Goal: Share content: Share content

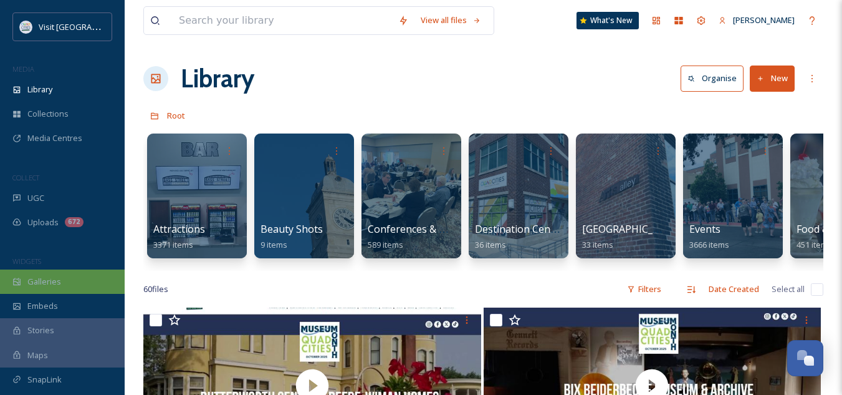
click at [45, 288] on div "Galleries" at bounding box center [62, 281] width 125 height 24
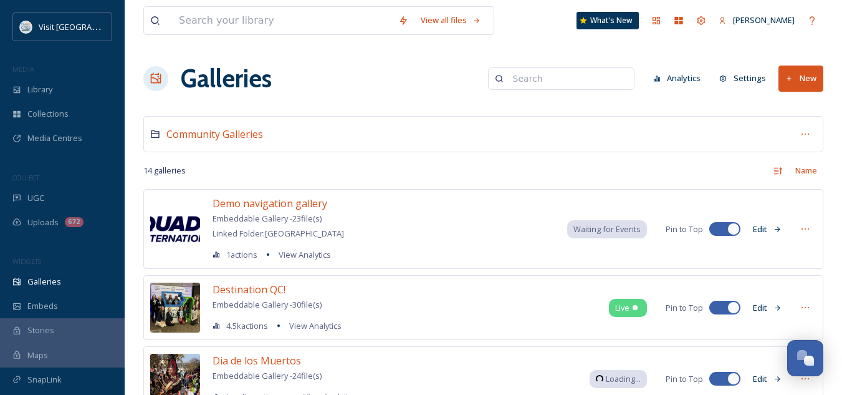
click at [804, 81] on button "New" at bounding box center [801, 78] width 45 height 26
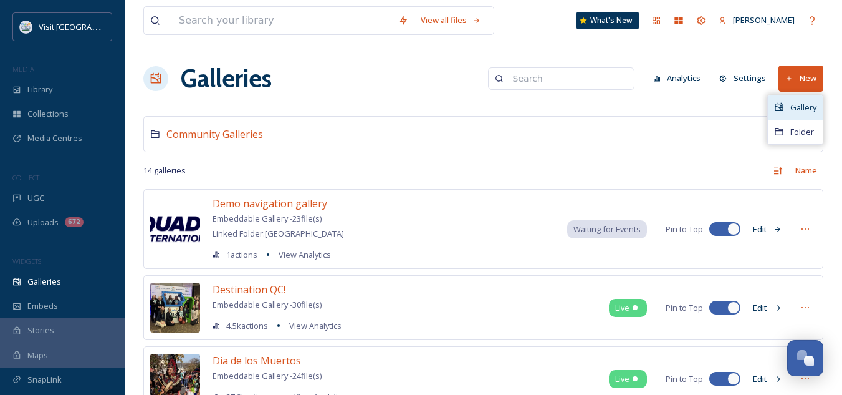
click at [789, 107] on div "Gallery" at bounding box center [795, 107] width 55 height 24
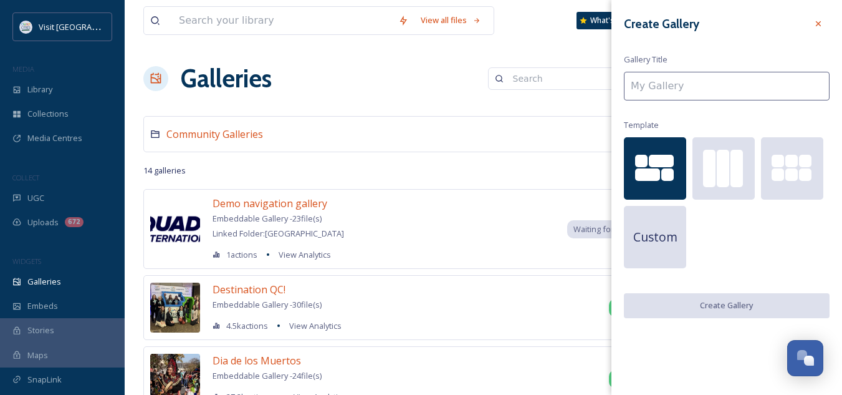
click at [723, 99] on input at bounding box center [727, 86] width 206 height 29
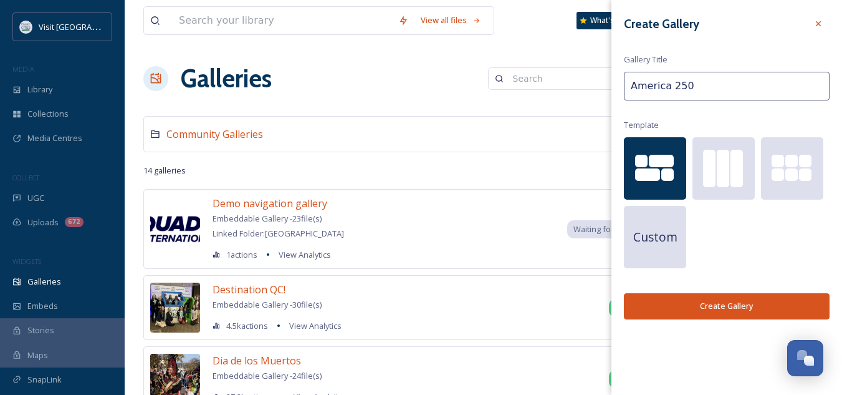
type input "America 250"
click at [720, 310] on button "Create Gallery" at bounding box center [727, 306] width 206 height 26
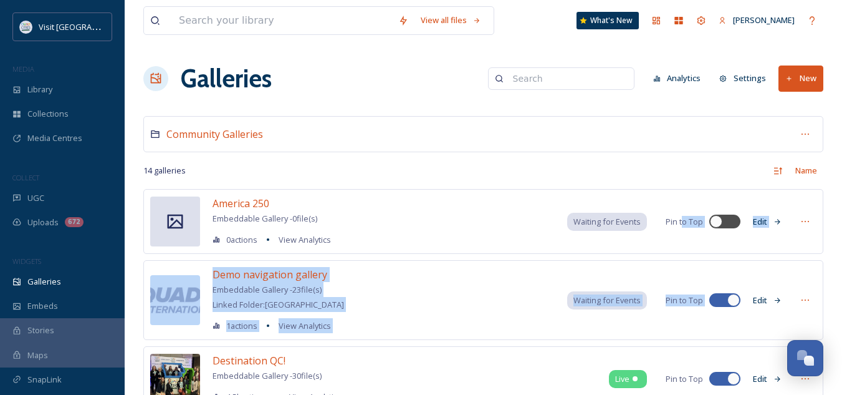
drag, startPoint x: 720, startPoint y: 310, endPoint x: 685, endPoint y: 248, distance: 71.8
click at [685, 248] on div "America 250 Embeddable Gallery - 0 file(s) 0 actions View Analytics Waiting for…" at bounding box center [483, 221] width 680 height 65
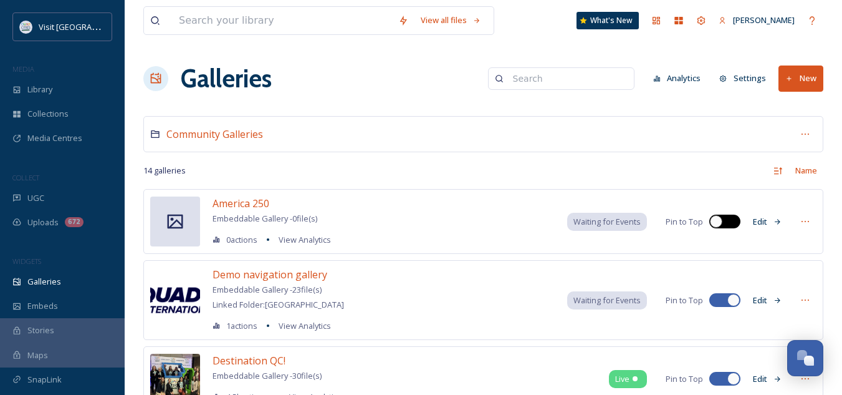
click at [726, 222] on div at bounding box center [725, 221] width 31 height 14
checkbox input "false"
click at [794, 231] on div "America 250 Embeddable Gallery - 0 file(s) 0 actions View Analytics Waiting for…" at bounding box center [483, 221] width 680 height 65
click at [804, 225] on icon at bounding box center [806, 221] width 10 height 10
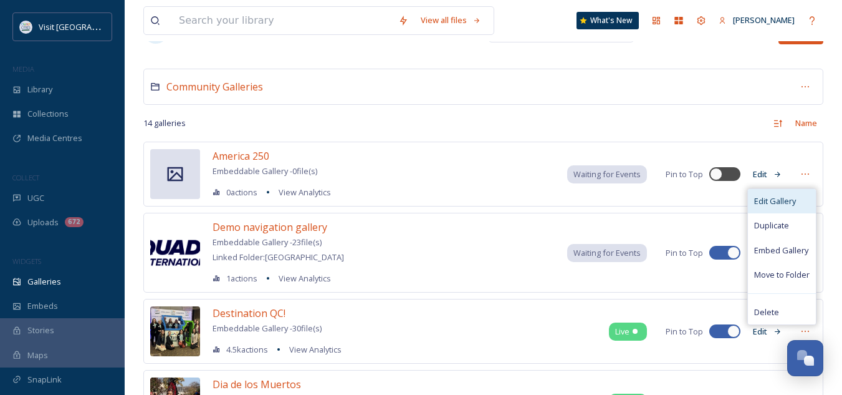
scroll to position [48, 0]
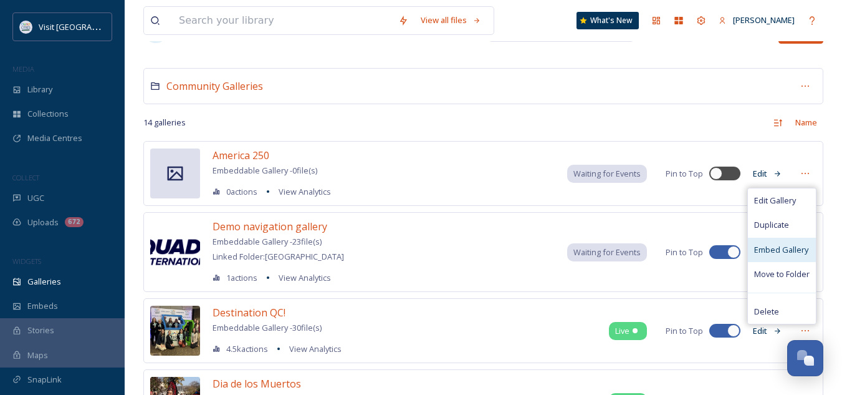
click at [781, 251] on span "Embed Gallery" at bounding box center [781, 250] width 54 height 12
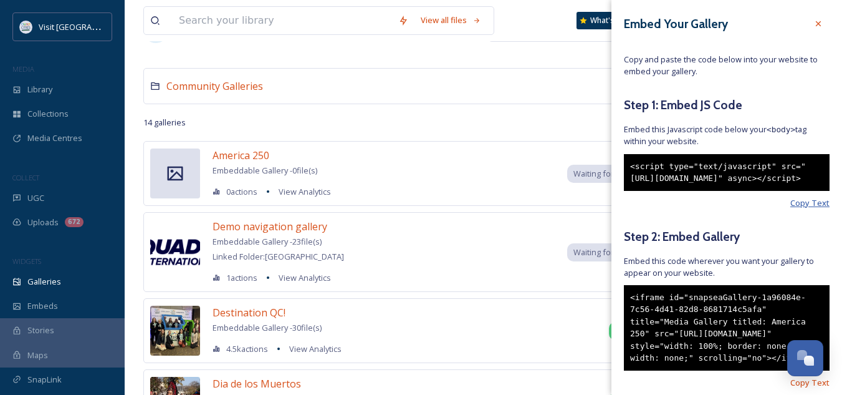
click at [797, 209] on span "Copy Text" at bounding box center [810, 203] width 39 height 12
click at [796, 209] on span "Copy Text" at bounding box center [810, 203] width 39 height 12
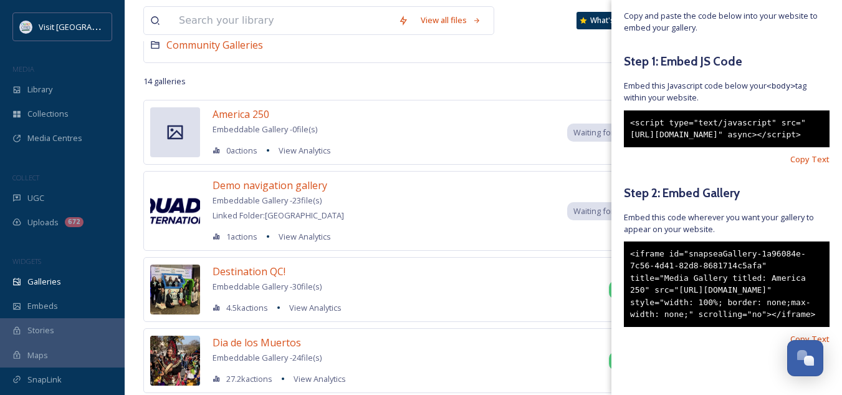
scroll to position [94, 0]
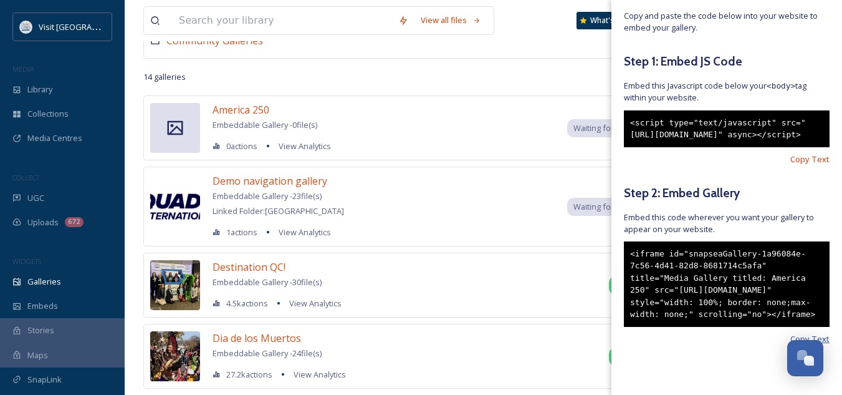
click at [792, 334] on span "Copy Text" at bounding box center [810, 339] width 39 height 12
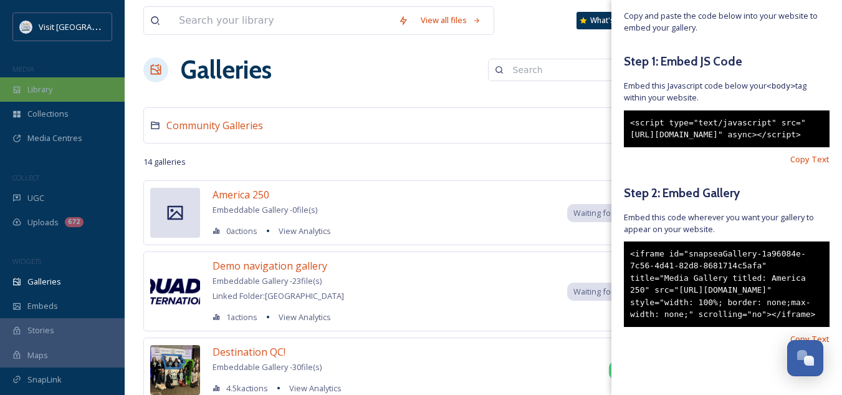
scroll to position [8, 0]
click at [63, 81] on div "Library" at bounding box center [62, 89] width 125 height 24
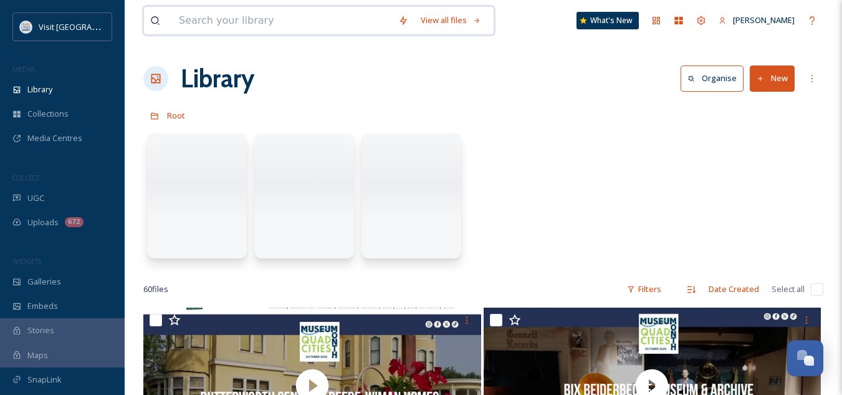
click at [205, 28] on input at bounding box center [282, 20] width 219 height 27
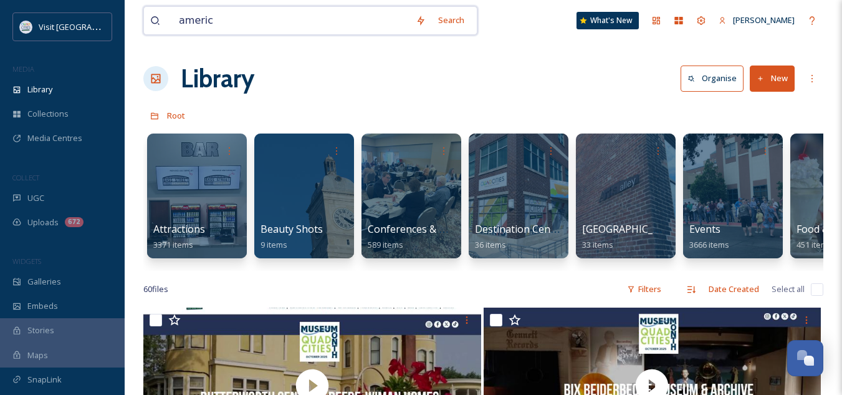
type input "america"
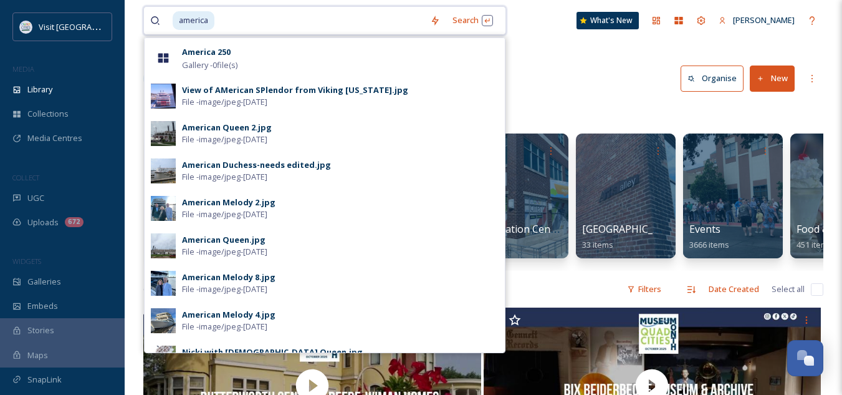
click at [259, 26] on input at bounding box center [320, 20] width 208 height 27
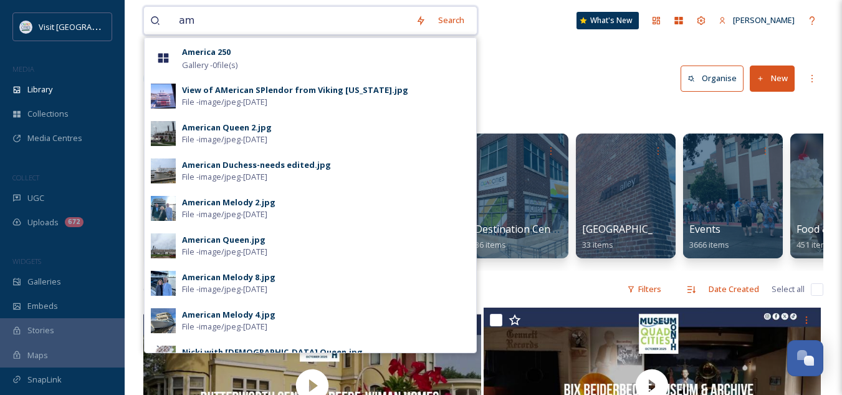
type input "a"
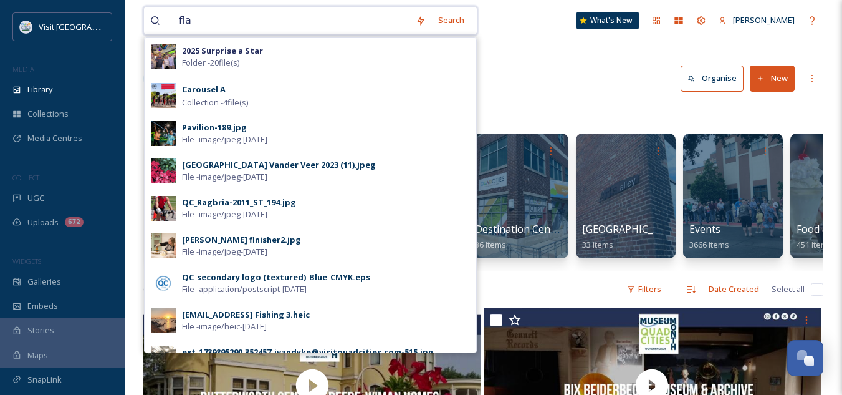
type input "flag"
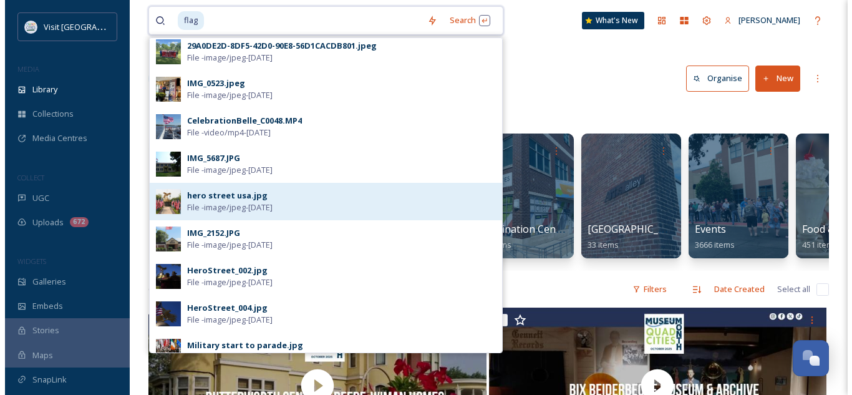
scroll to position [118, 0]
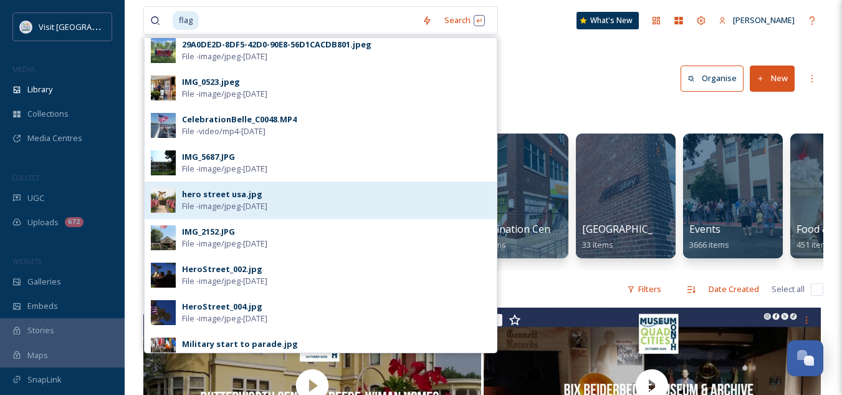
click at [215, 192] on div "hero street usa.jpg" at bounding box center [222, 194] width 80 height 12
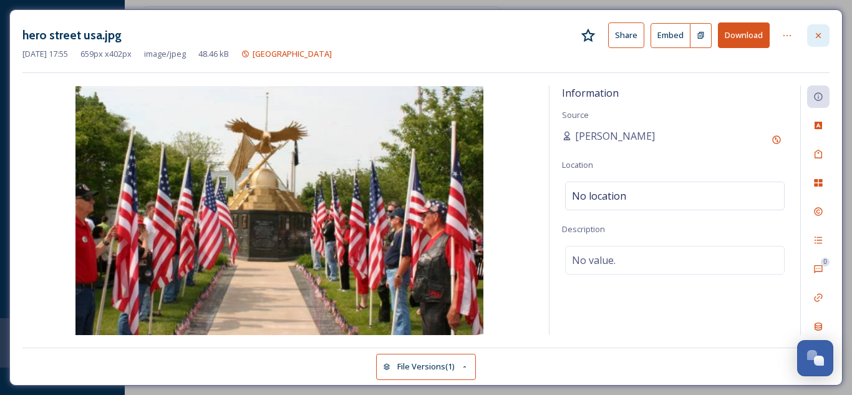
click at [811, 32] on div at bounding box center [818, 35] width 22 height 22
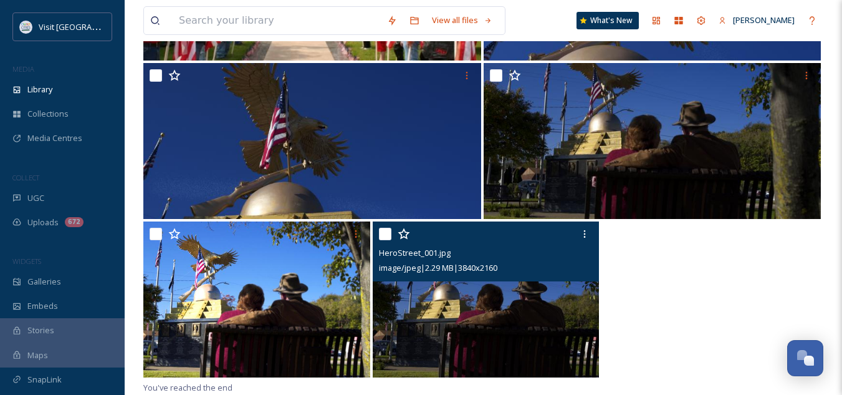
scroll to position [236, 0]
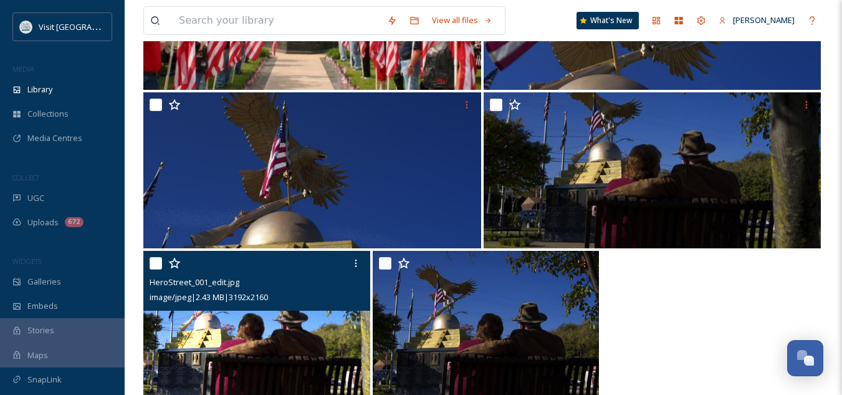
click at [155, 261] on input "checkbox" at bounding box center [156, 263] width 12 height 12
checkbox input "true"
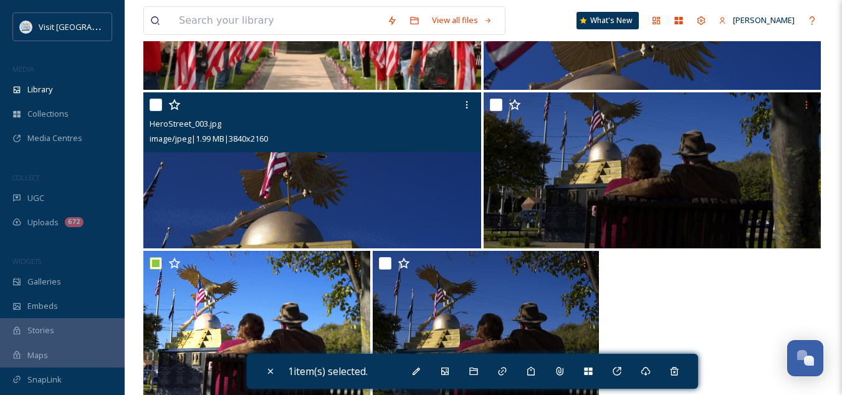
click at [154, 105] on input "checkbox" at bounding box center [156, 105] width 12 height 12
checkbox input "true"
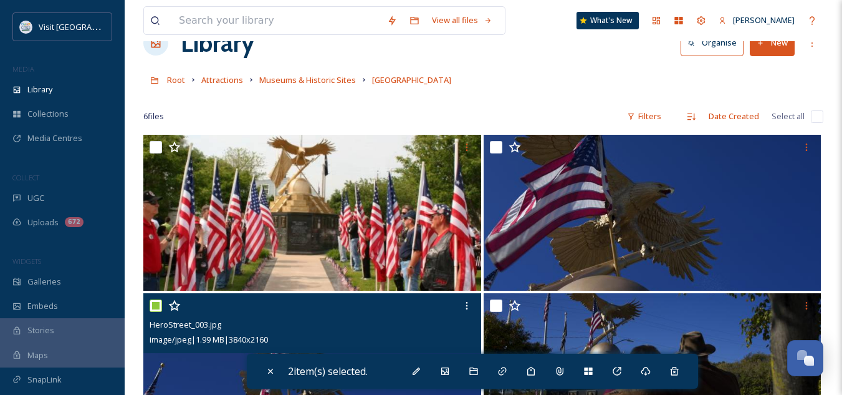
scroll to position [35, 0]
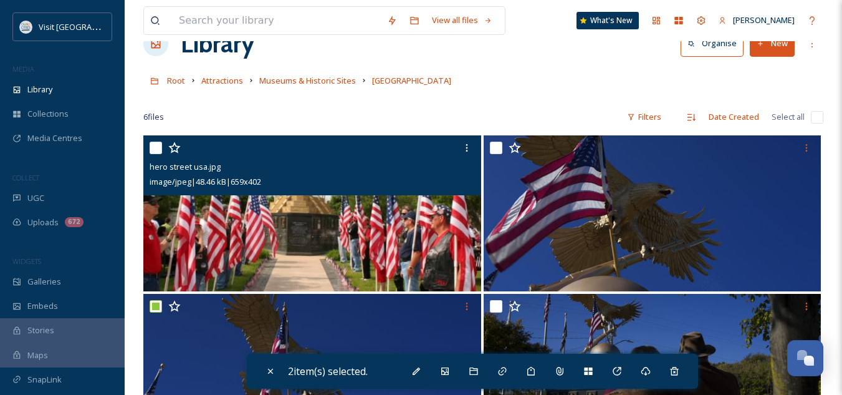
click at [154, 149] on input "checkbox" at bounding box center [156, 148] width 12 height 12
checkbox input "true"
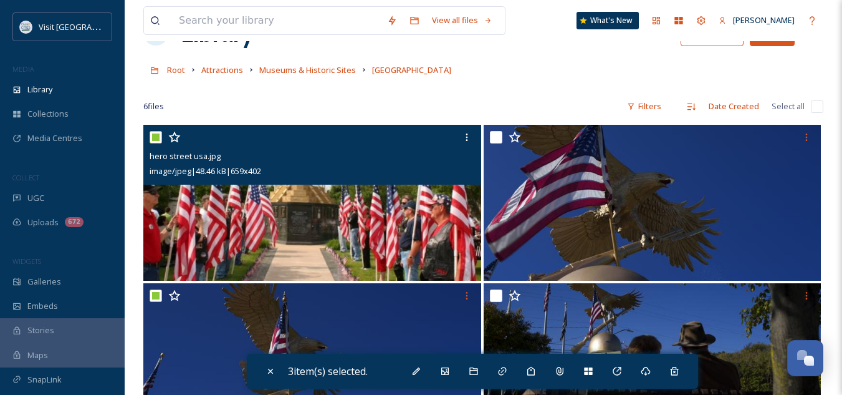
scroll to position [46, 0]
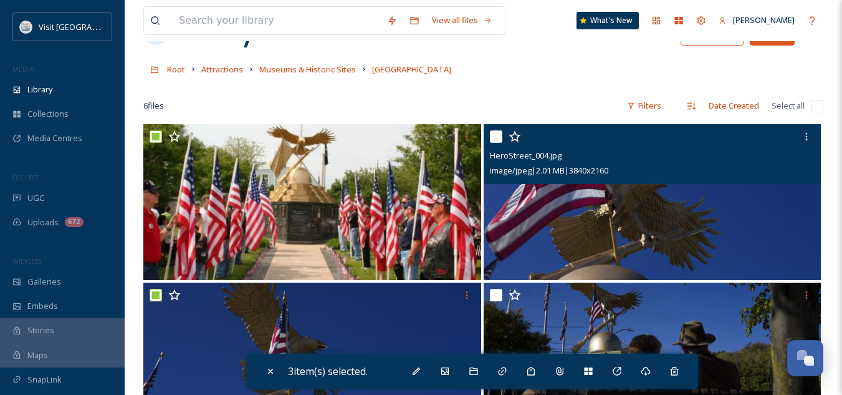
click at [491, 140] on input "checkbox" at bounding box center [496, 136] width 12 height 12
checkbox input "true"
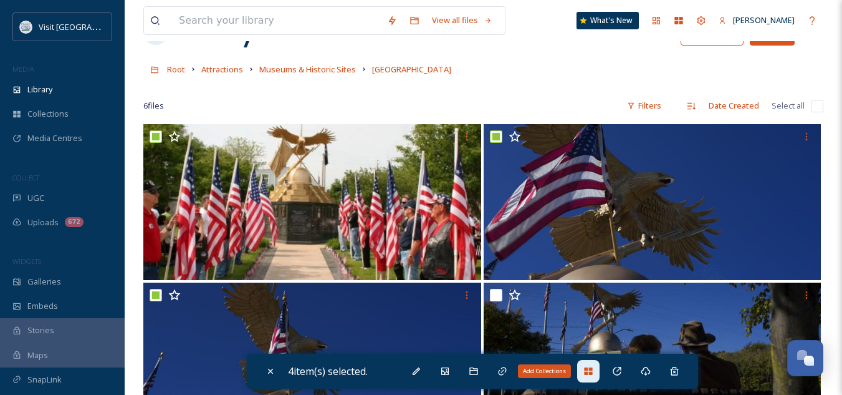
click at [588, 370] on icon at bounding box center [588, 370] width 8 height 7
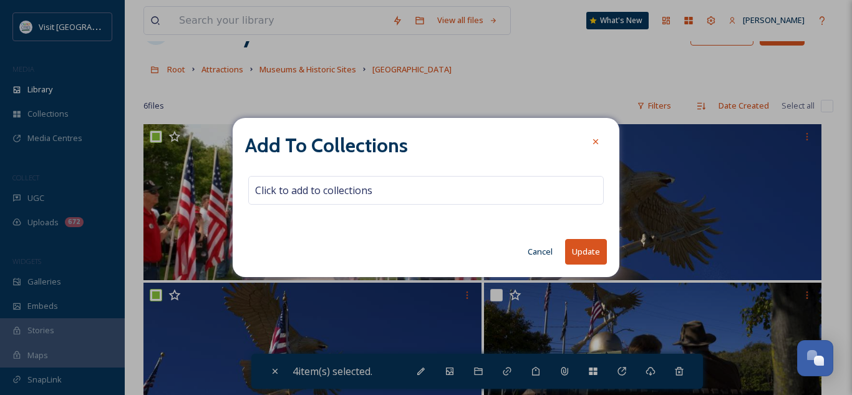
click at [538, 253] on button "Cancel" at bounding box center [539, 251] width 37 height 24
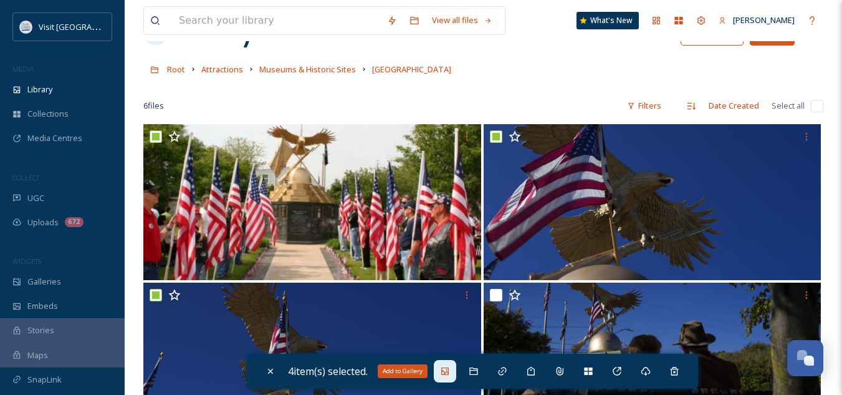
click at [450, 373] on icon at bounding box center [445, 371] width 10 height 10
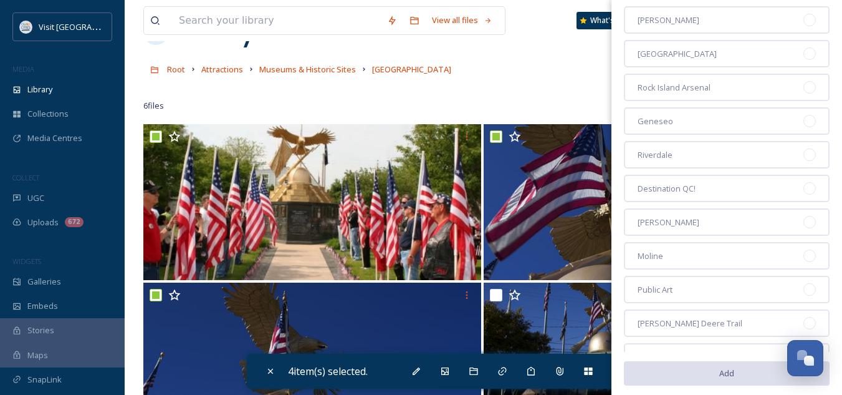
scroll to position [1048, 0]
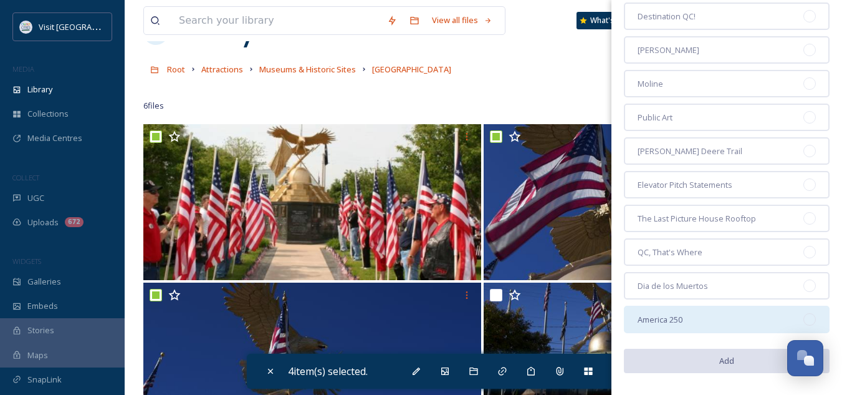
click at [683, 315] on span "America 250" at bounding box center [660, 320] width 45 height 12
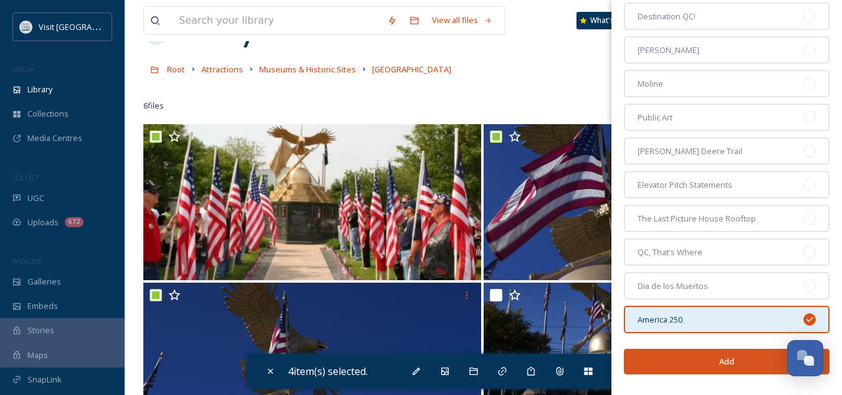
click at [690, 365] on button "Add" at bounding box center [727, 362] width 206 height 26
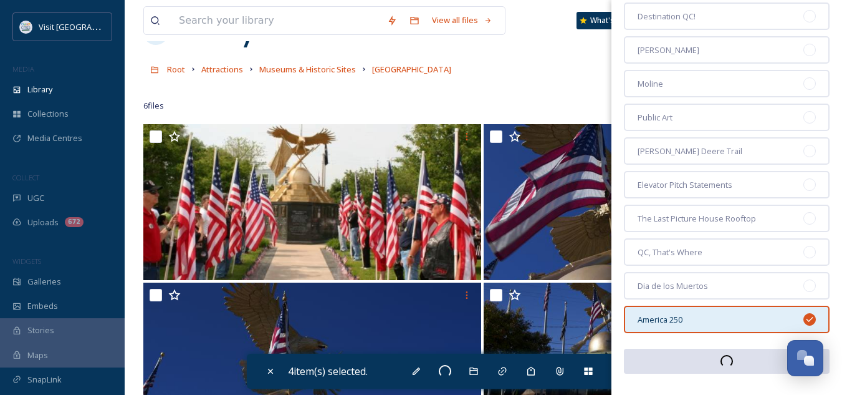
checkbox input "false"
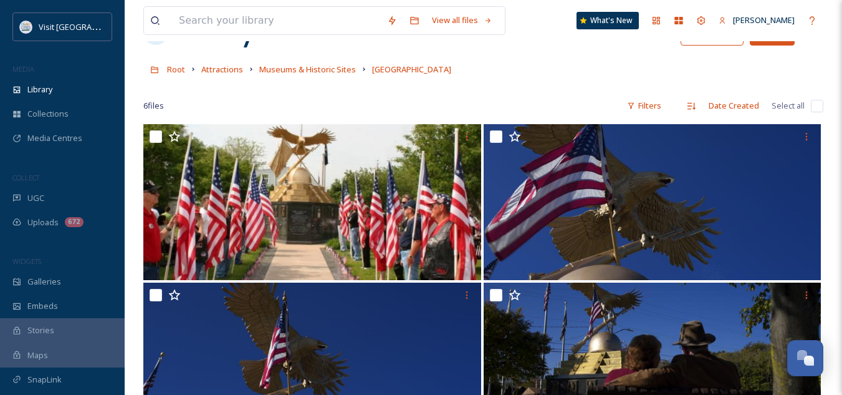
scroll to position [0, 0]
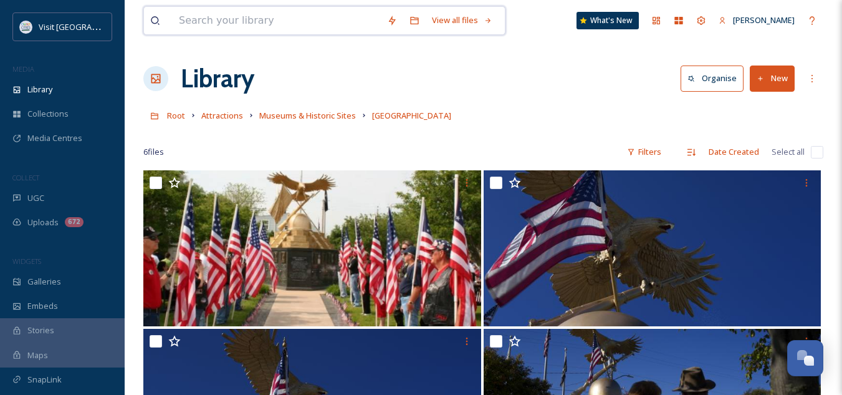
click at [269, 28] on input at bounding box center [277, 20] width 208 height 27
type input "flag"
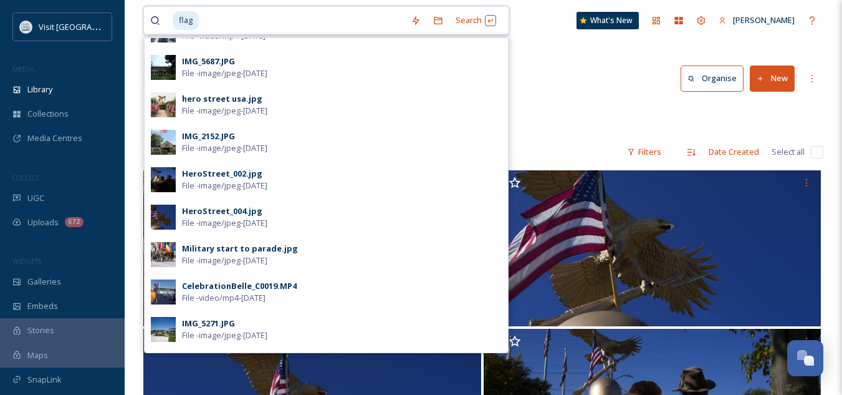
scroll to position [214, 0]
click at [244, 143] on span "File - image/jpeg - [DATE]" at bounding box center [224, 148] width 85 height 12
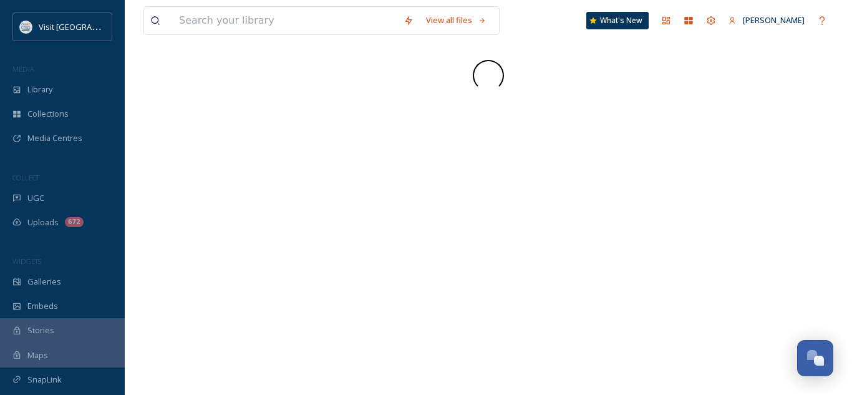
drag, startPoint x: 244, startPoint y: 143, endPoint x: 377, endPoint y: 181, distance: 138.0
click at [377, 181] on div "View all files What's New [PERSON_NAME]" at bounding box center [488, 197] width 727 height 395
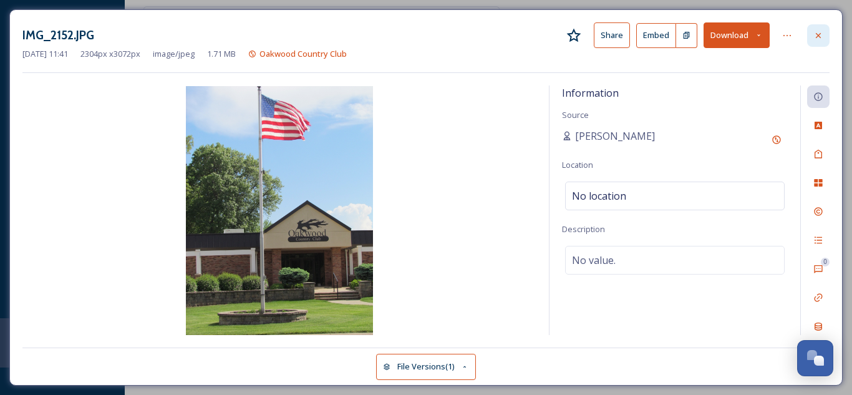
click at [819, 32] on icon at bounding box center [818, 36] width 10 height 10
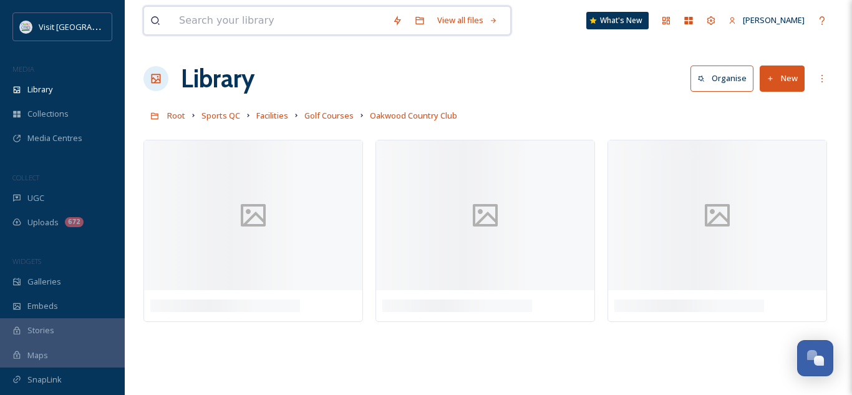
click at [322, 17] on input at bounding box center [279, 20] width 213 height 27
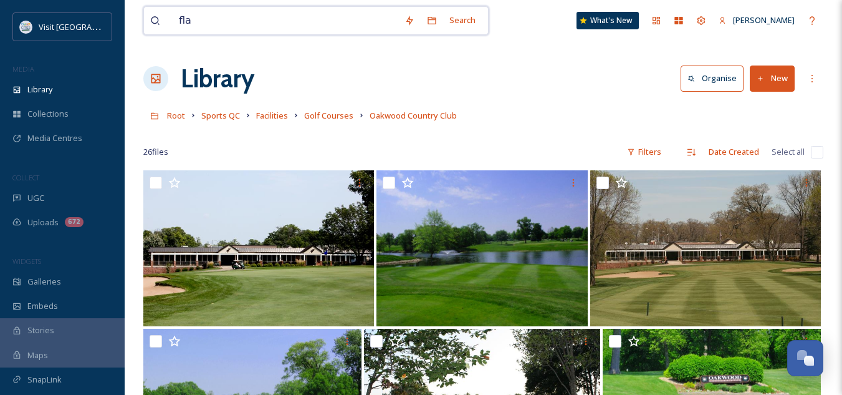
type input "flag"
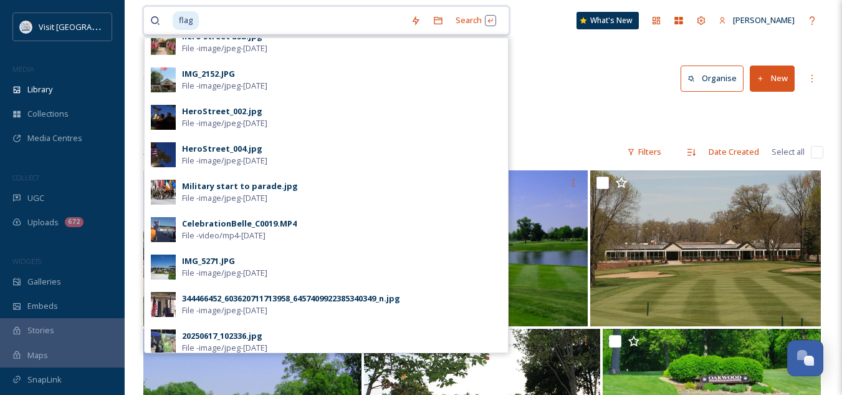
scroll to position [276, 0]
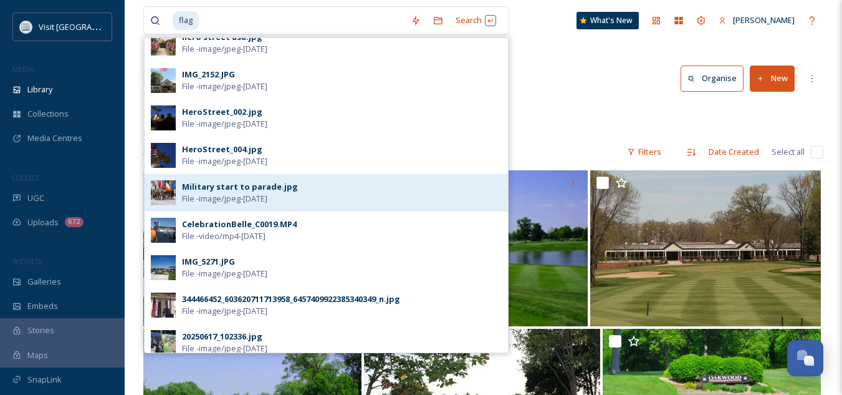
click at [221, 190] on div "Military start to parade.jpg" at bounding box center [240, 187] width 116 height 12
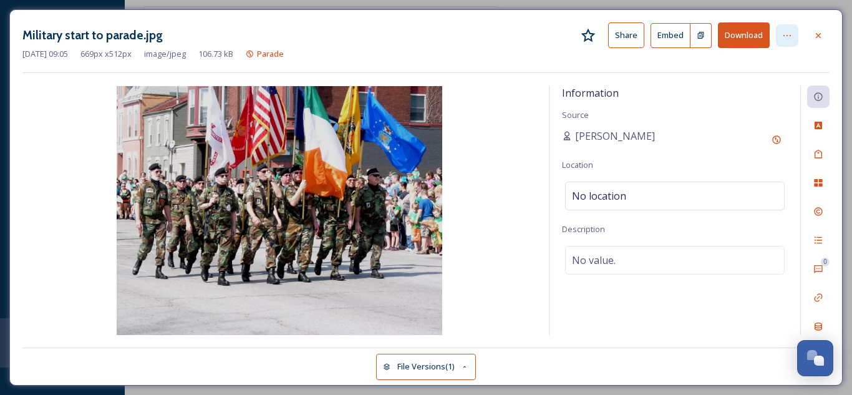
click at [794, 36] on div at bounding box center [787, 35] width 22 height 22
click at [819, 37] on icon at bounding box center [818, 36] width 10 height 10
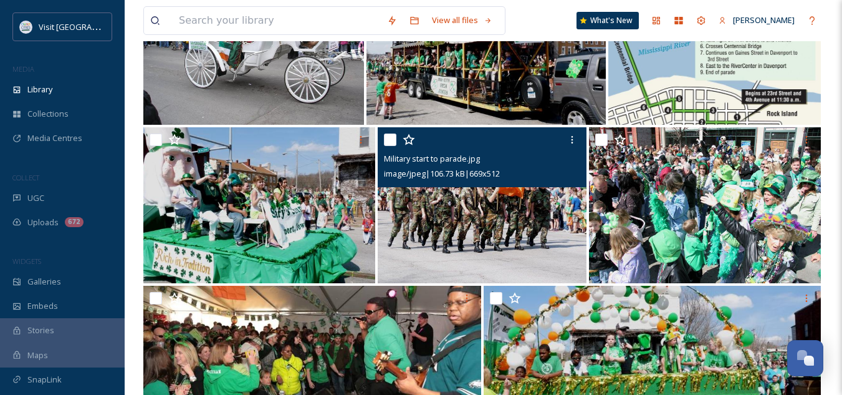
scroll to position [801, 0]
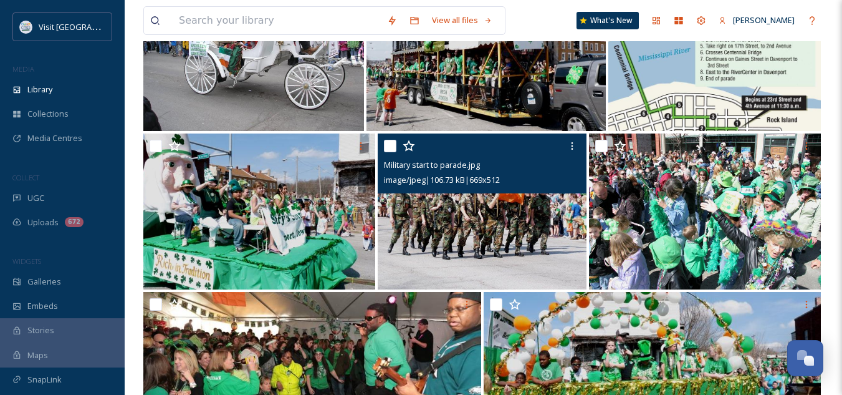
click at [393, 142] on input "checkbox" at bounding box center [390, 146] width 12 height 12
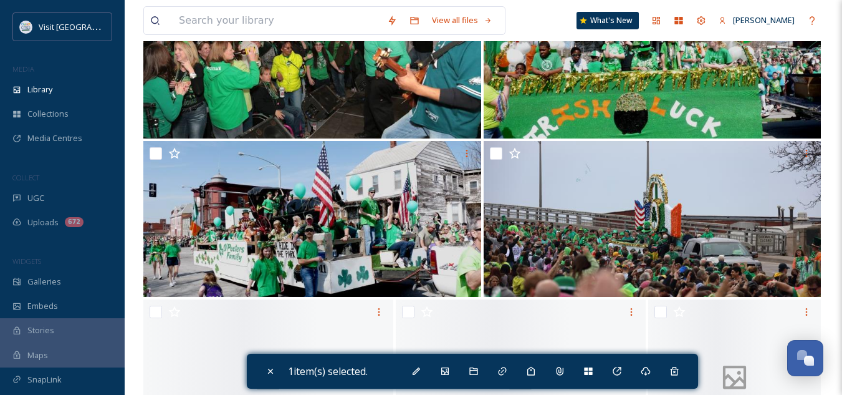
scroll to position [1347, 0]
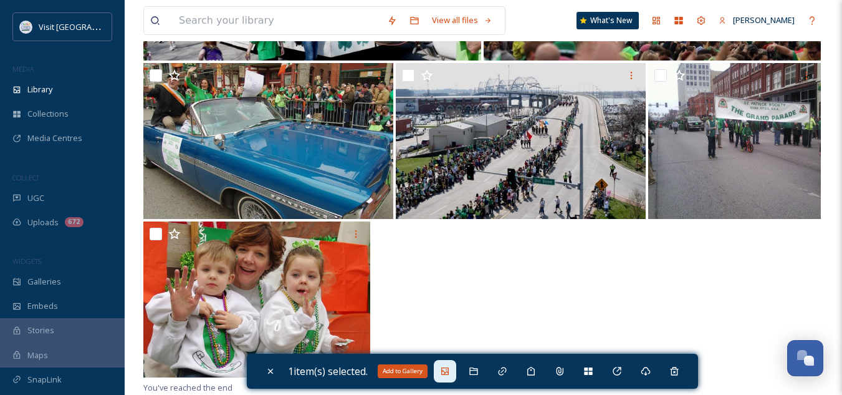
click at [448, 373] on icon at bounding box center [445, 371] width 10 height 10
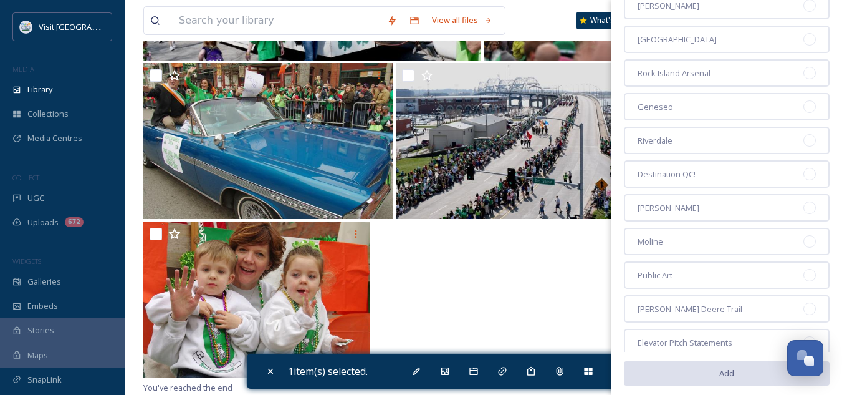
scroll to position [1048, 0]
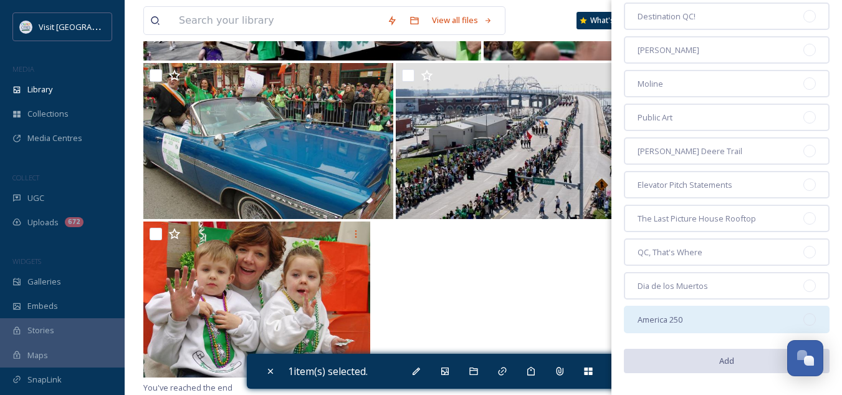
click at [667, 314] on span "America 250" at bounding box center [660, 320] width 45 height 12
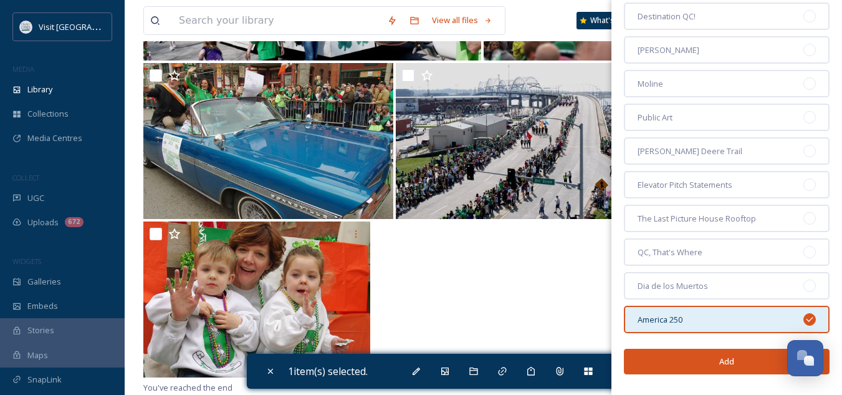
click at [720, 363] on button "Add" at bounding box center [727, 362] width 206 height 26
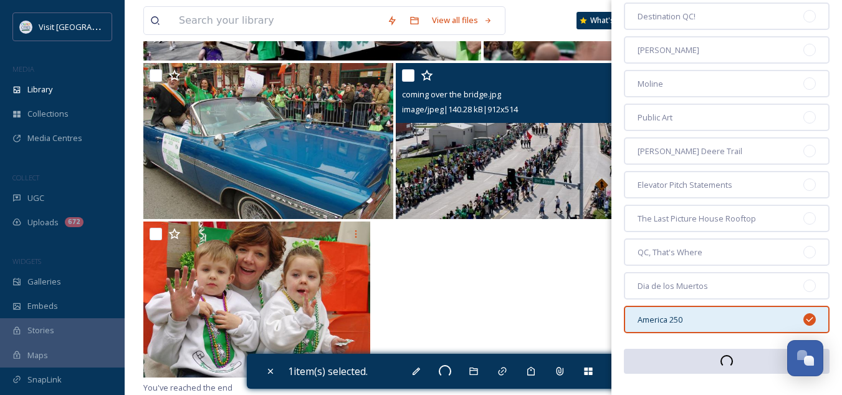
checkbox input "false"
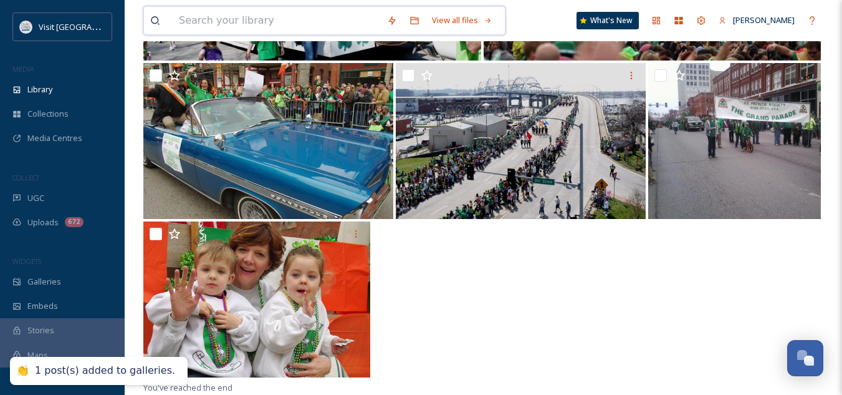
click at [251, 10] on input at bounding box center [277, 20] width 208 height 27
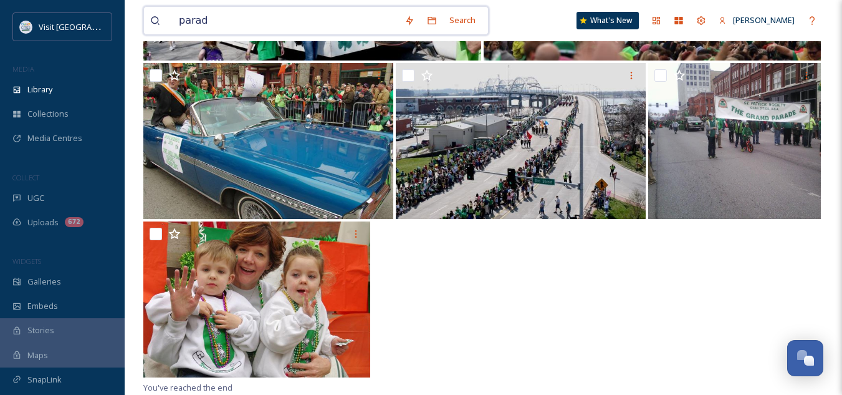
type input "parade"
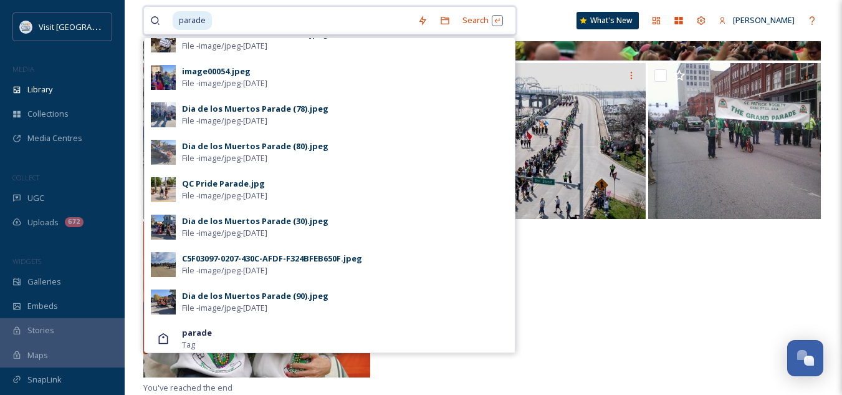
scroll to position [657, 0]
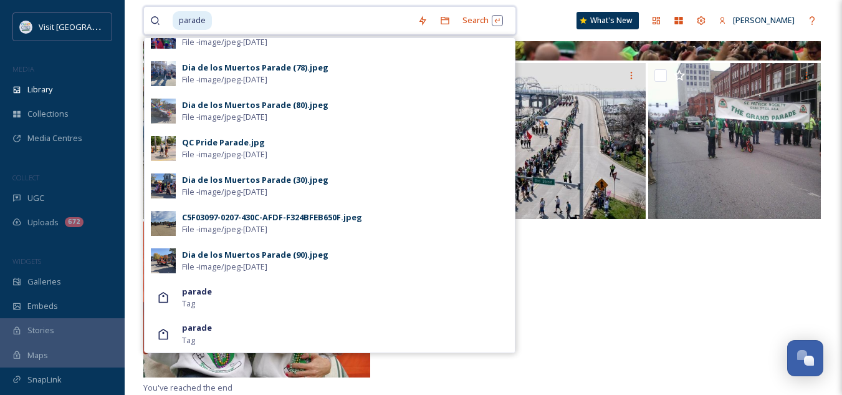
drag, startPoint x: 238, startPoint y: 22, endPoint x: 130, endPoint y: 7, distance: 109.5
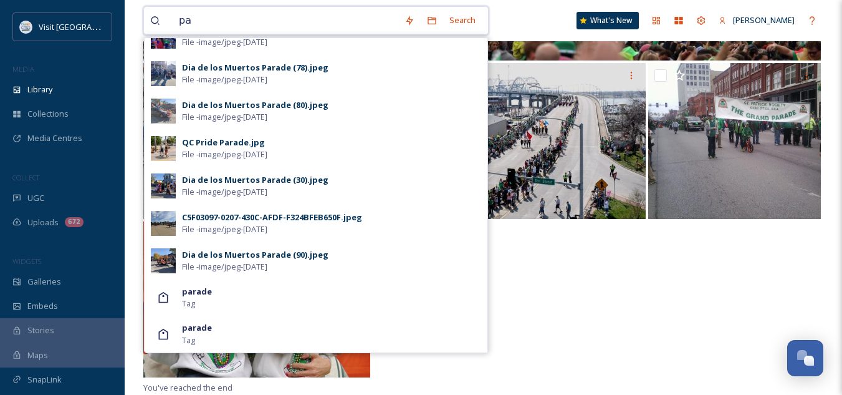
type input "p"
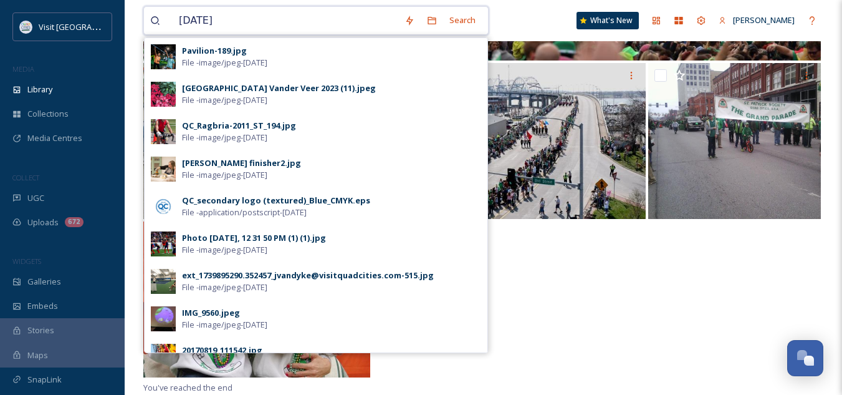
type input "[DATE]"
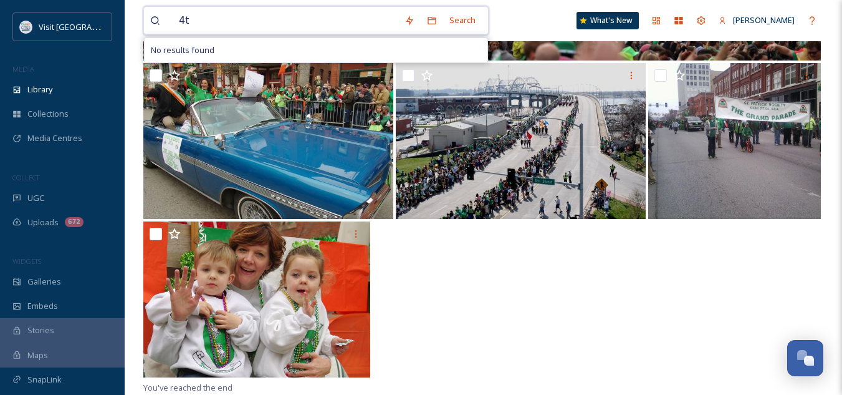
type input "4"
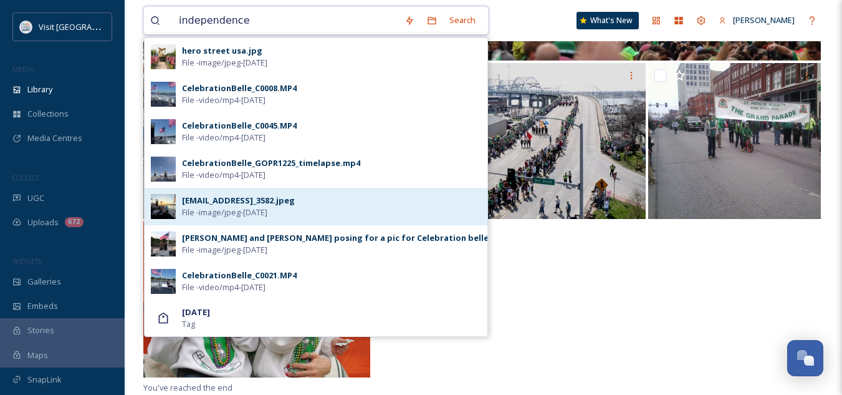
type input "independence"
click at [239, 204] on div "[EMAIL_ADDRESS]_3582.jpeg" at bounding box center [238, 201] width 113 height 12
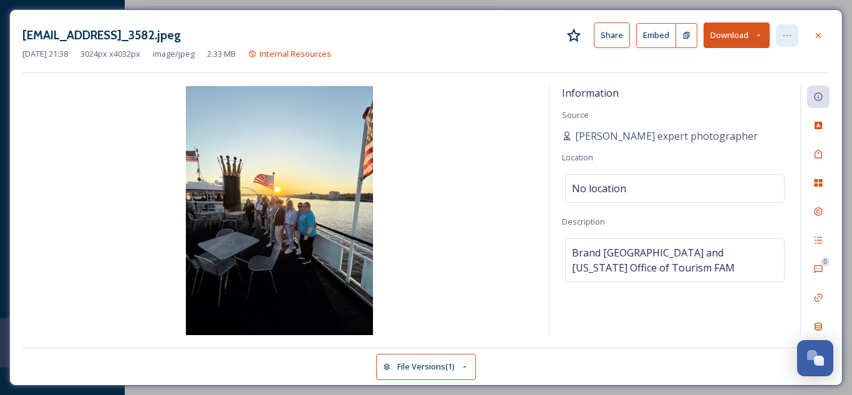
click at [792, 36] on div at bounding box center [787, 35] width 22 height 22
click at [474, 156] on img at bounding box center [279, 210] width 514 height 249
click at [822, 37] on icon at bounding box center [818, 36] width 10 height 10
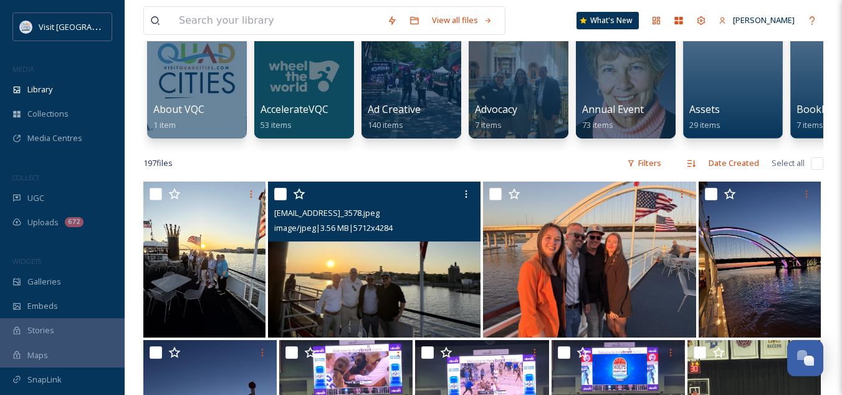
scroll to position [121, 0]
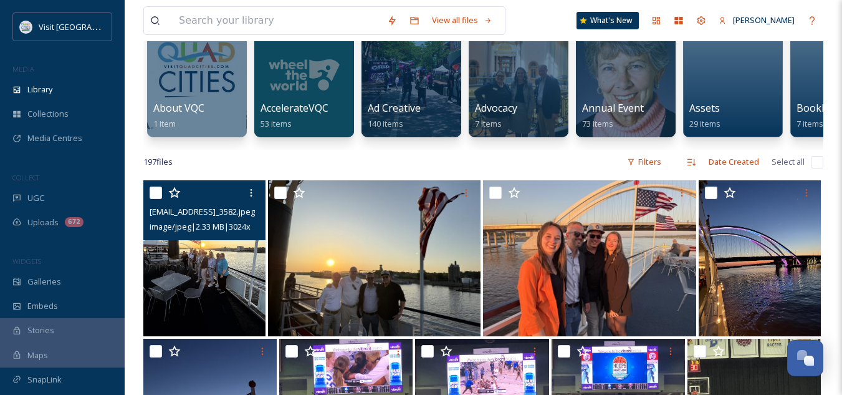
click at [196, 259] on img at bounding box center [204, 258] width 122 height 156
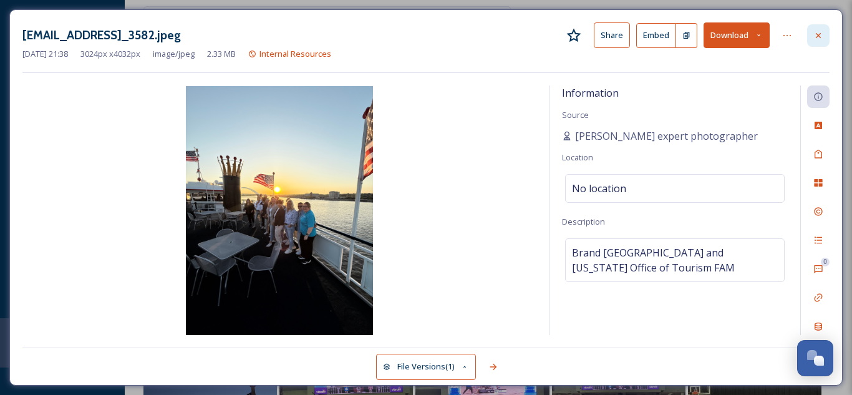
click at [824, 32] on div at bounding box center [818, 35] width 22 height 22
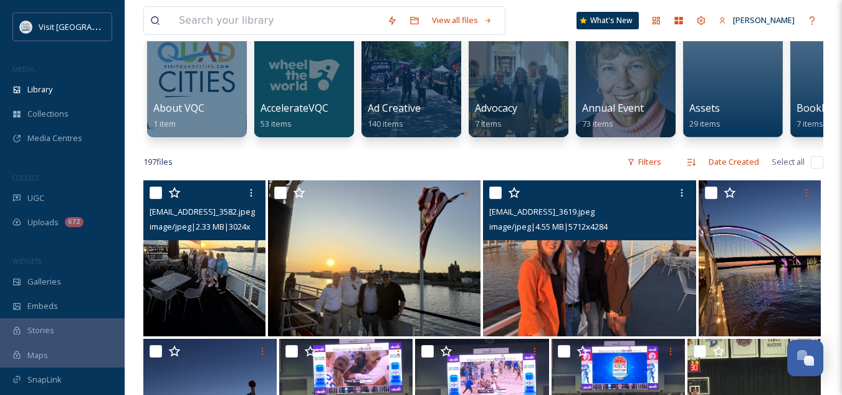
click at [496, 199] on input "checkbox" at bounding box center [495, 192] width 12 height 12
checkbox input "true"
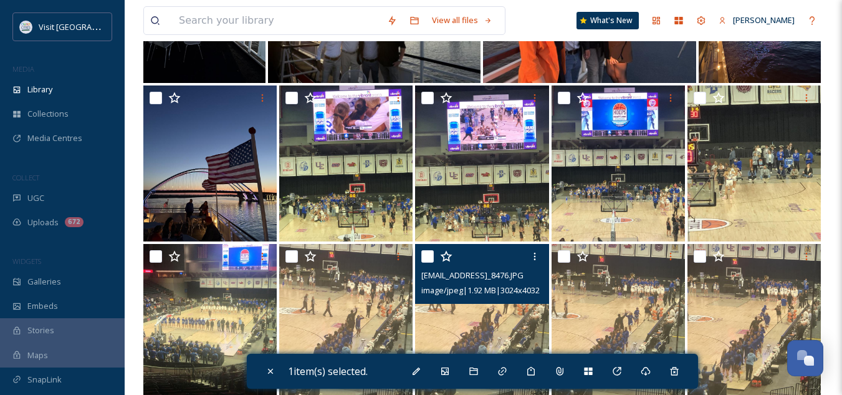
scroll to position [373, 0]
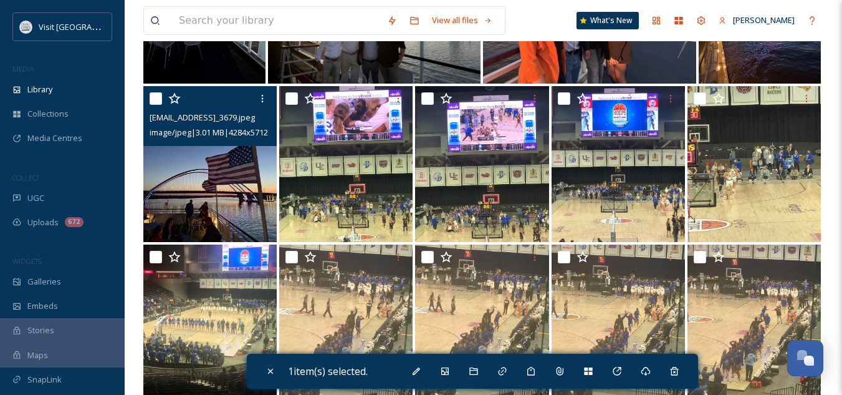
click at [157, 103] on input "checkbox" at bounding box center [156, 98] width 12 height 12
checkbox input "true"
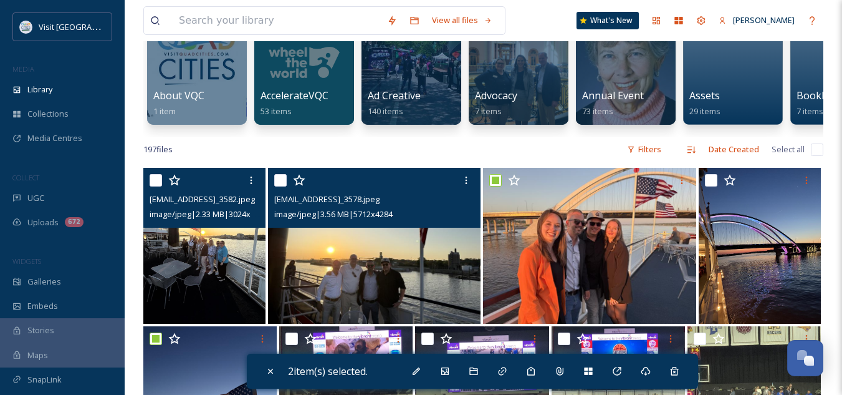
scroll to position [132, 0]
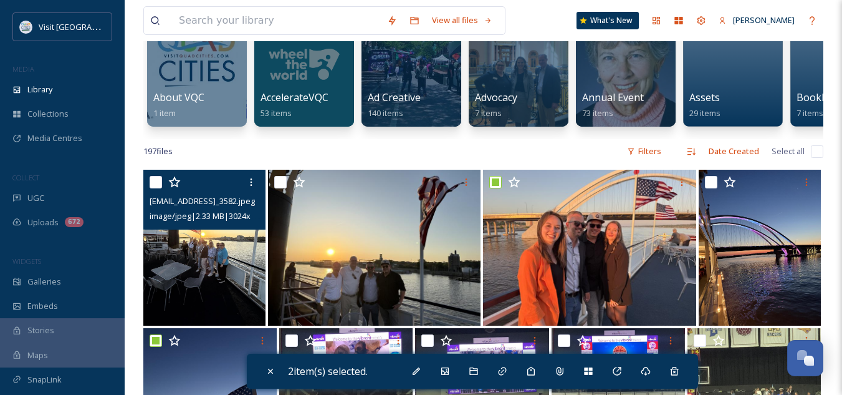
click at [156, 188] on input "checkbox" at bounding box center [156, 182] width 12 height 12
checkbox input "true"
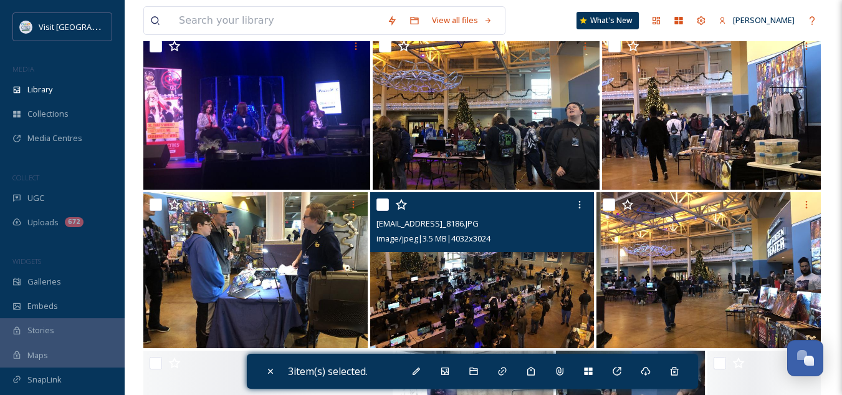
scroll to position [1060, 0]
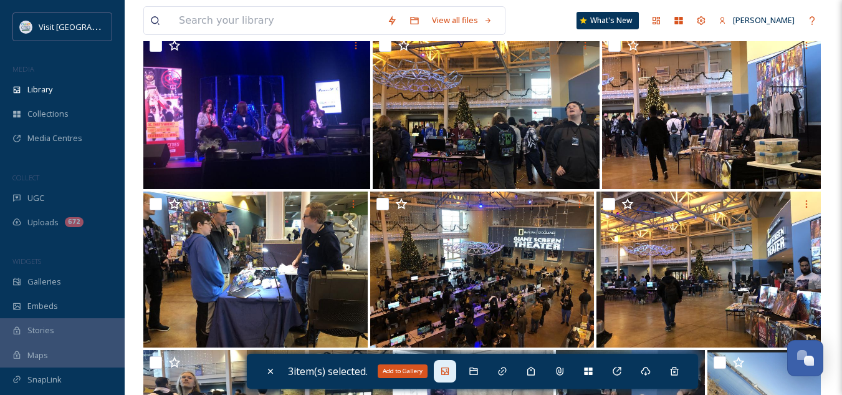
click at [448, 371] on icon at bounding box center [444, 370] width 7 height 7
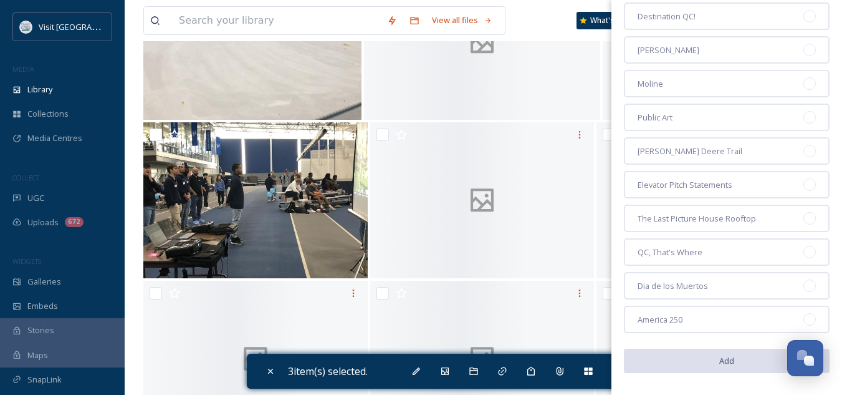
scroll to position [2875, 0]
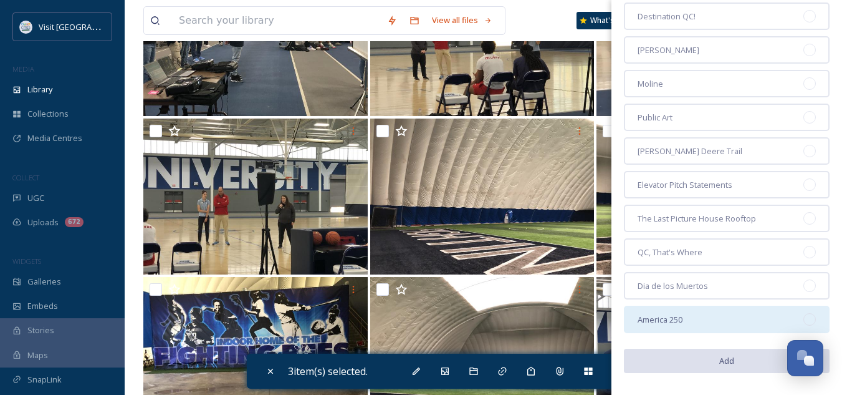
click at [680, 317] on span "America 250" at bounding box center [660, 320] width 45 height 12
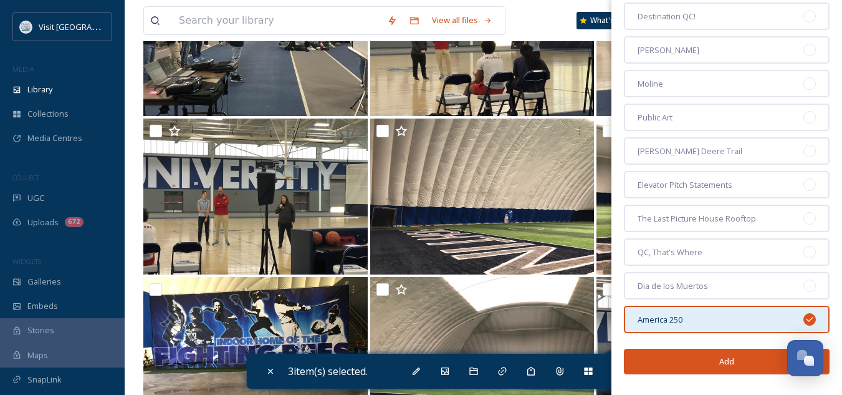
click at [731, 361] on button "Add" at bounding box center [727, 362] width 206 height 26
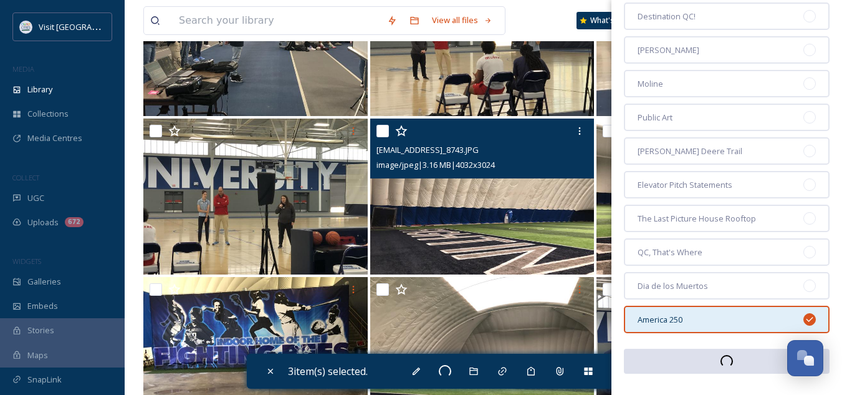
checkbox input "false"
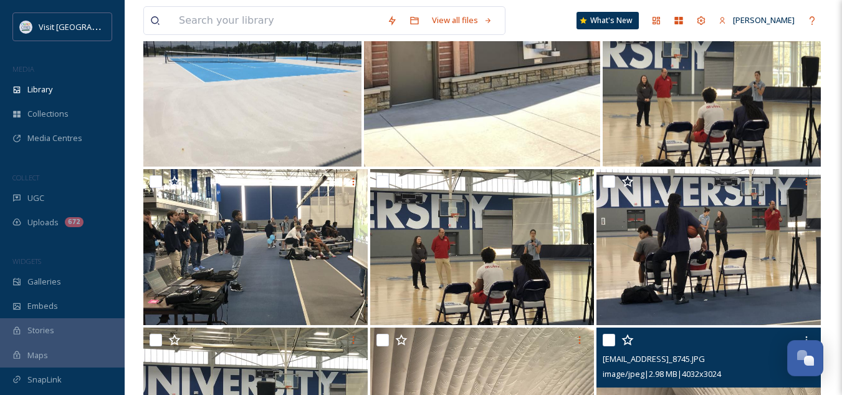
scroll to position [2607, 0]
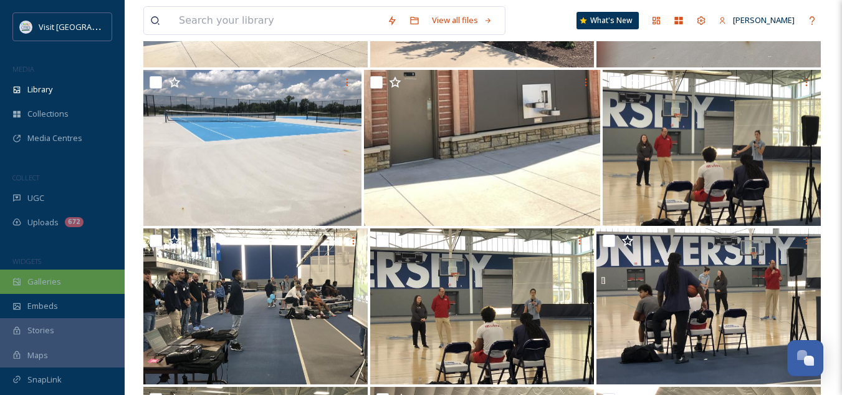
click at [43, 285] on span "Galleries" at bounding box center [44, 282] width 34 height 12
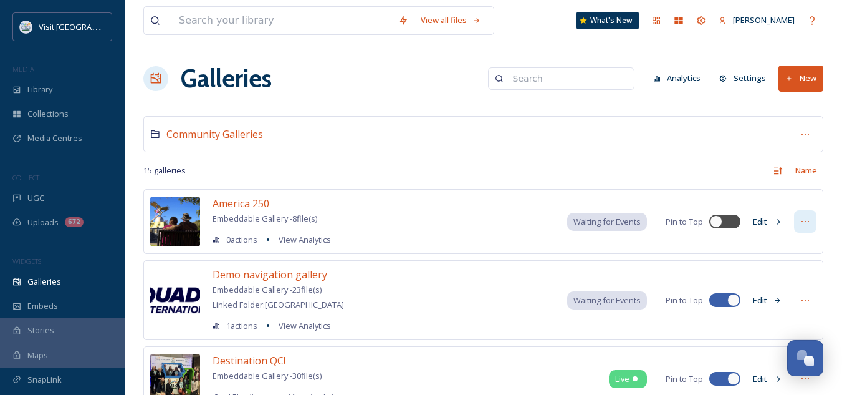
click at [806, 221] on icon at bounding box center [805, 221] width 7 height 1
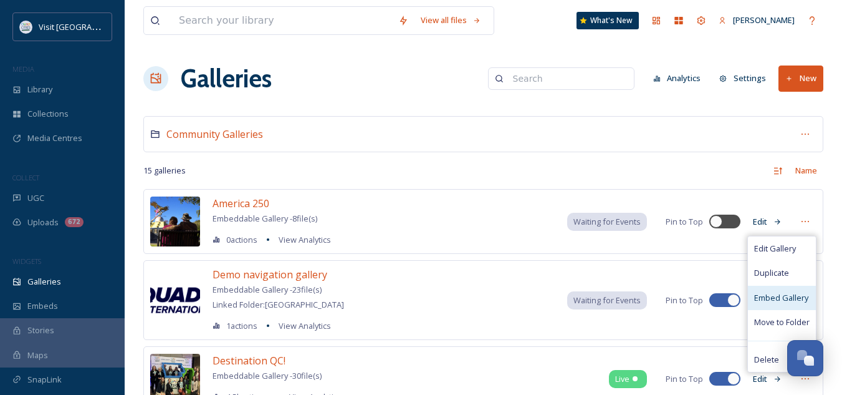
click at [778, 300] on span "Embed Gallery" at bounding box center [781, 298] width 54 height 12
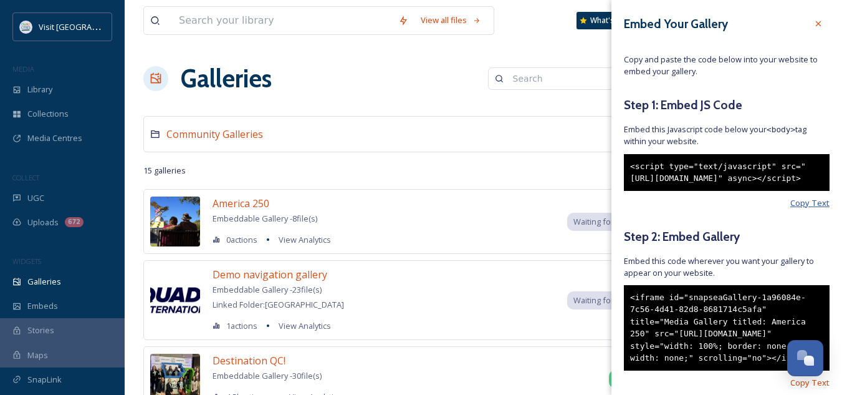
click at [797, 209] on span "Copy Text" at bounding box center [810, 203] width 39 height 12
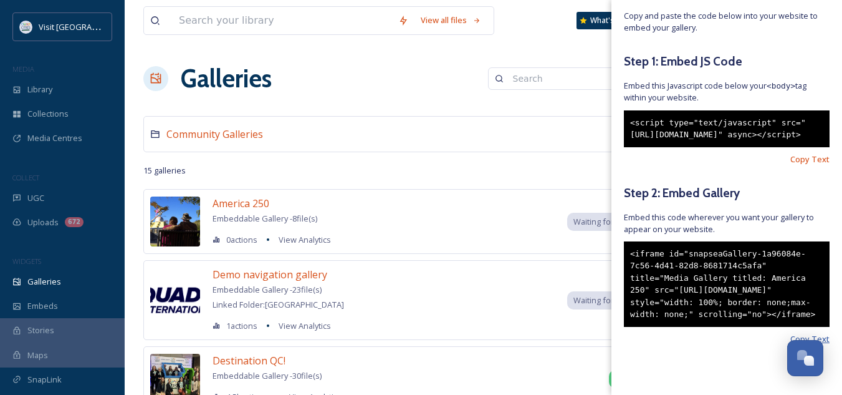
click at [791, 335] on span "Copy Text" at bounding box center [810, 339] width 39 height 12
click at [799, 153] on span "Copy Text" at bounding box center [810, 159] width 39 height 12
click at [795, 336] on span "Copy Text" at bounding box center [810, 339] width 39 height 12
click at [801, 153] on span "Copy Text" at bounding box center [810, 159] width 39 height 12
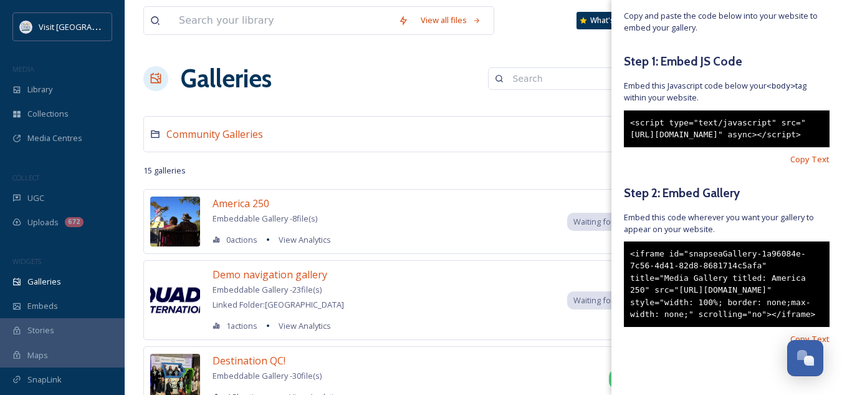
click at [677, 259] on div "<iframe id="snapseaGallery-1a96084e-7c56-4d41-82d8-8681714c5afa" title="Media G…" at bounding box center [727, 283] width 206 height 85
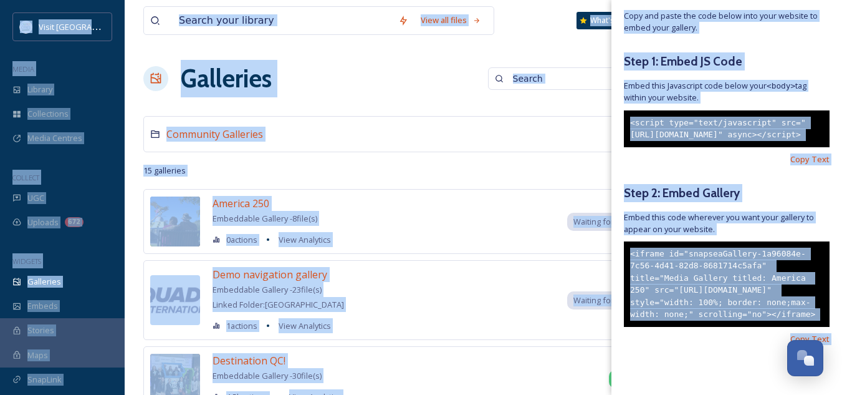
click at [677, 259] on div "<iframe id="snapseaGallery-1a96084e-7c56-4d41-82d8-8681714c5afa" title="Media G…" at bounding box center [727, 283] width 206 height 85
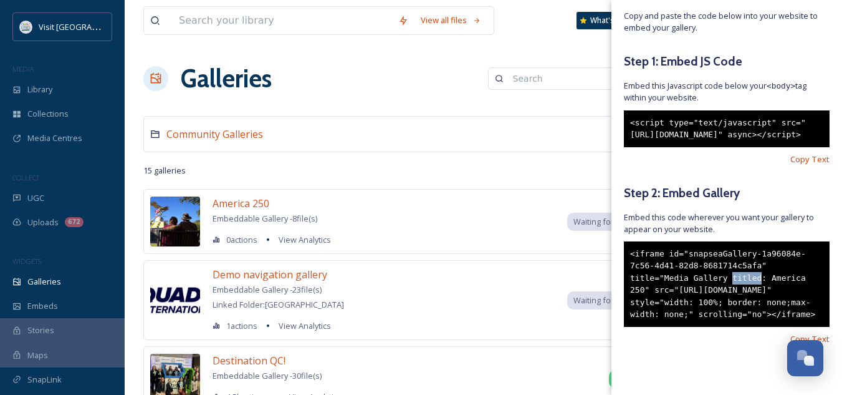
click at [677, 259] on div "<iframe id="snapseaGallery-1a96084e-7c56-4d41-82d8-8681714c5afa" title="Media G…" at bounding box center [727, 283] width 206 height 85
click at [771, 319] on div "<iframe id="snapseaGallery-1a96084e-7c56-4d41-82d8-8681714c5afa" title="Media G…" at bounding box center [727, 283] width 206 height 85
click at [791, 336] on span "Copy Text" at bounding box center [810, 339] width 39 height 12
click at [794, 142] on div "Embed Your Gallery Copy and paste the code below into your website to embed you…" at bounding box center [727, 175] width 231 height 438
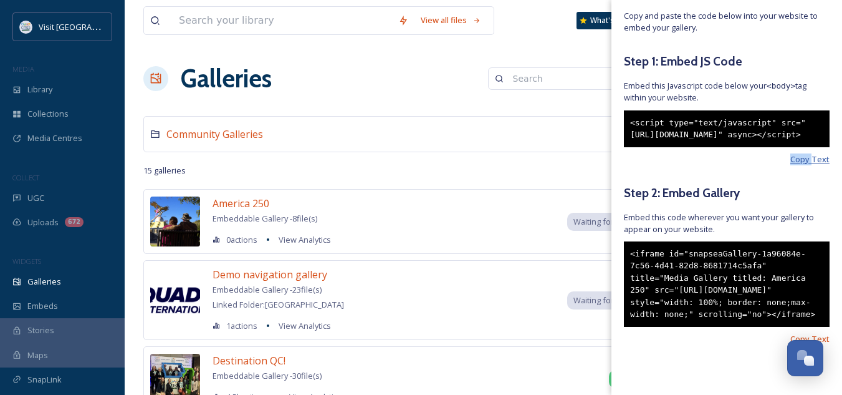
click at [799, 153] on span "Copy Text" at bounding box center [810, 159] width 39 height 12
